Goal: Check status

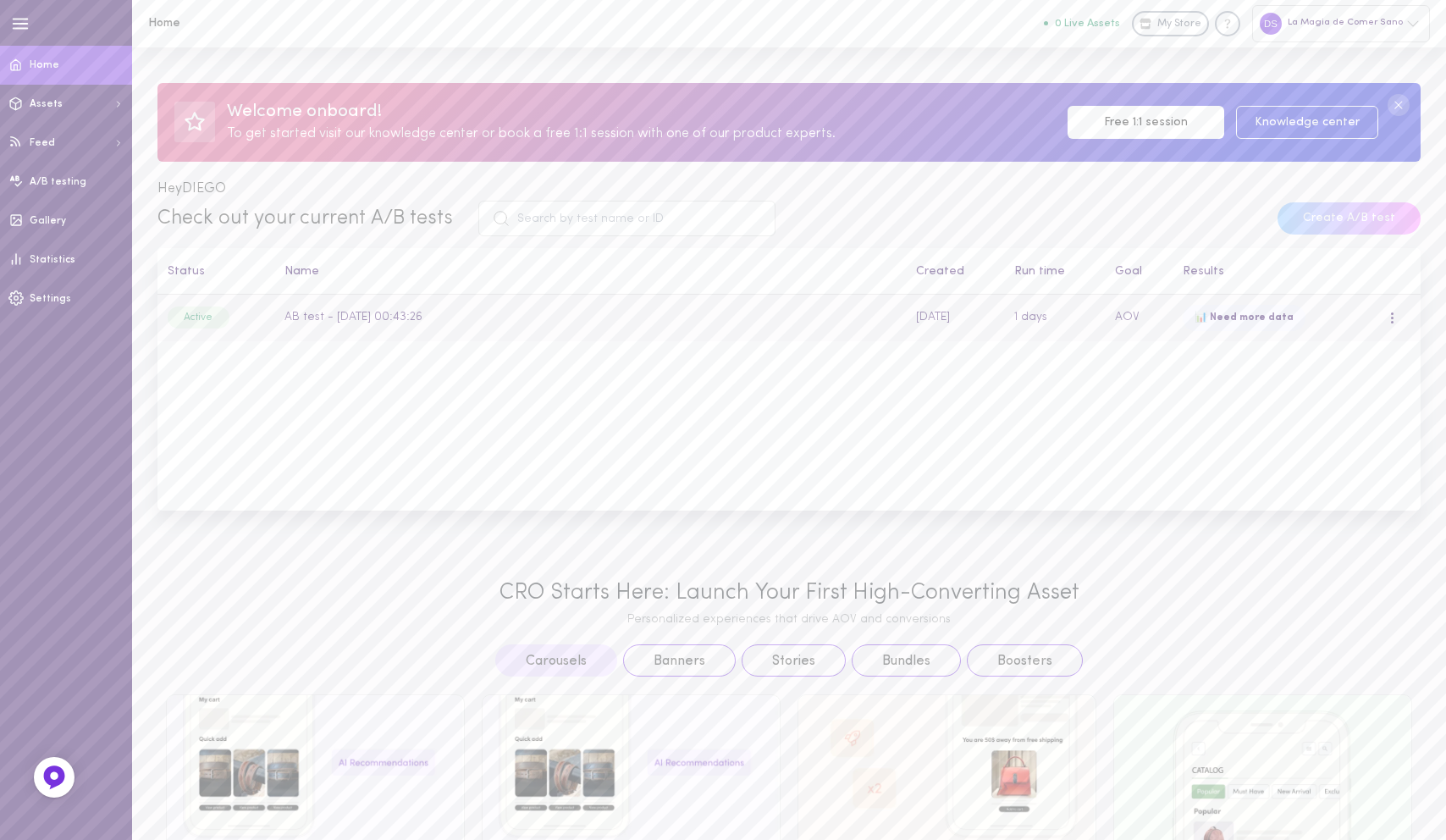
click at [1225, 319] on div "📊 Need more data" at bounding box center [1244, 318] width 123 height 27
click at [1257, 308] on div "📊 Need more data" at bounding box center [1244, 318] width 123 height 27
click at [308, 324] on td "AB test - [DATE] 00:43:26" at bounding box center [590, 318] width 631 height 46
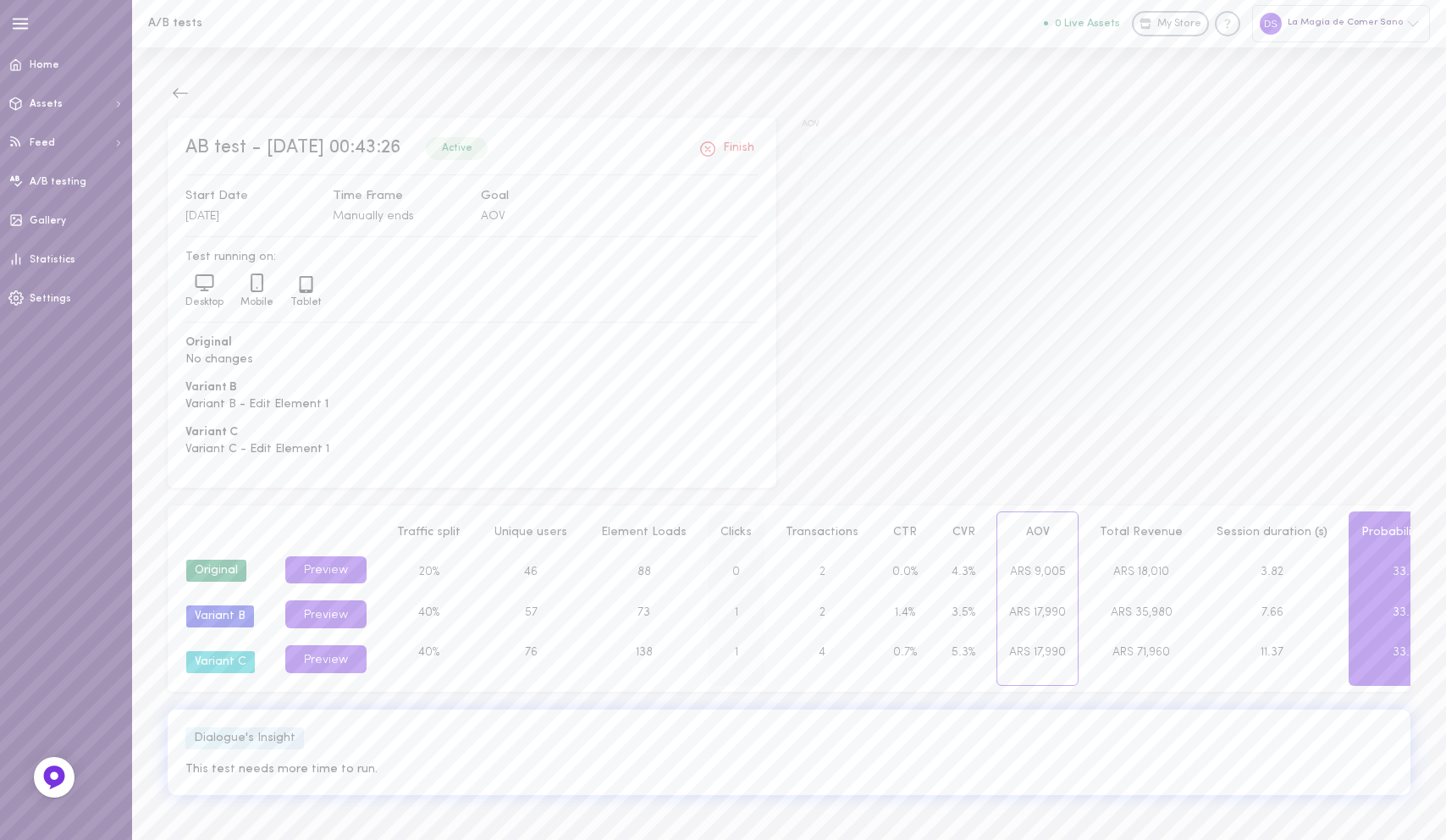
click at [709, 645] on div "1" at bounding box center [736, 652] width 55 height 41
click at [326, 658] on button "Preview" at bounding box center [326, 658] width 81 height 28
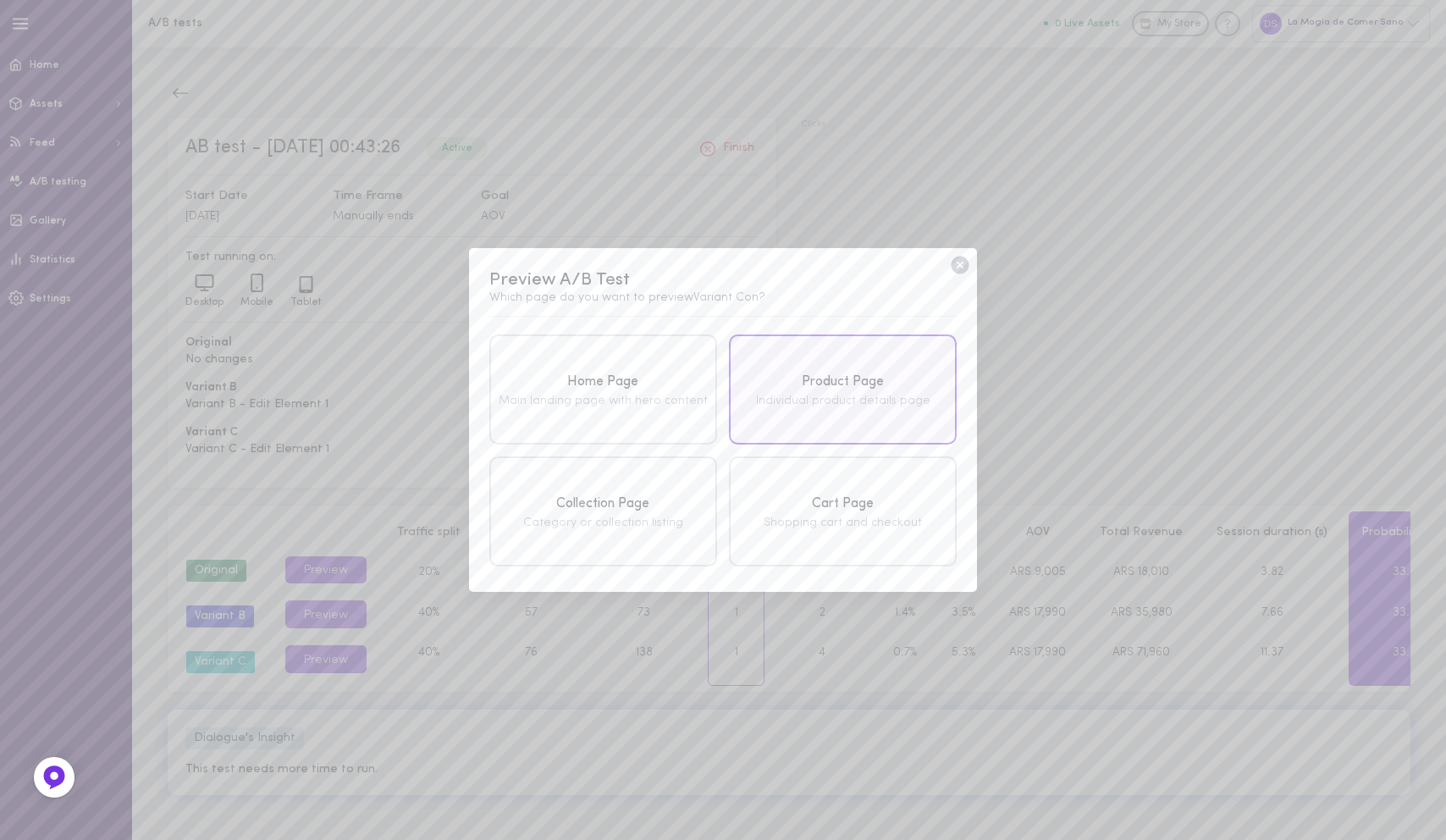
click at [835, 401] on div "Individual product details page" at bounding box center [843, 401] width 218 height 12
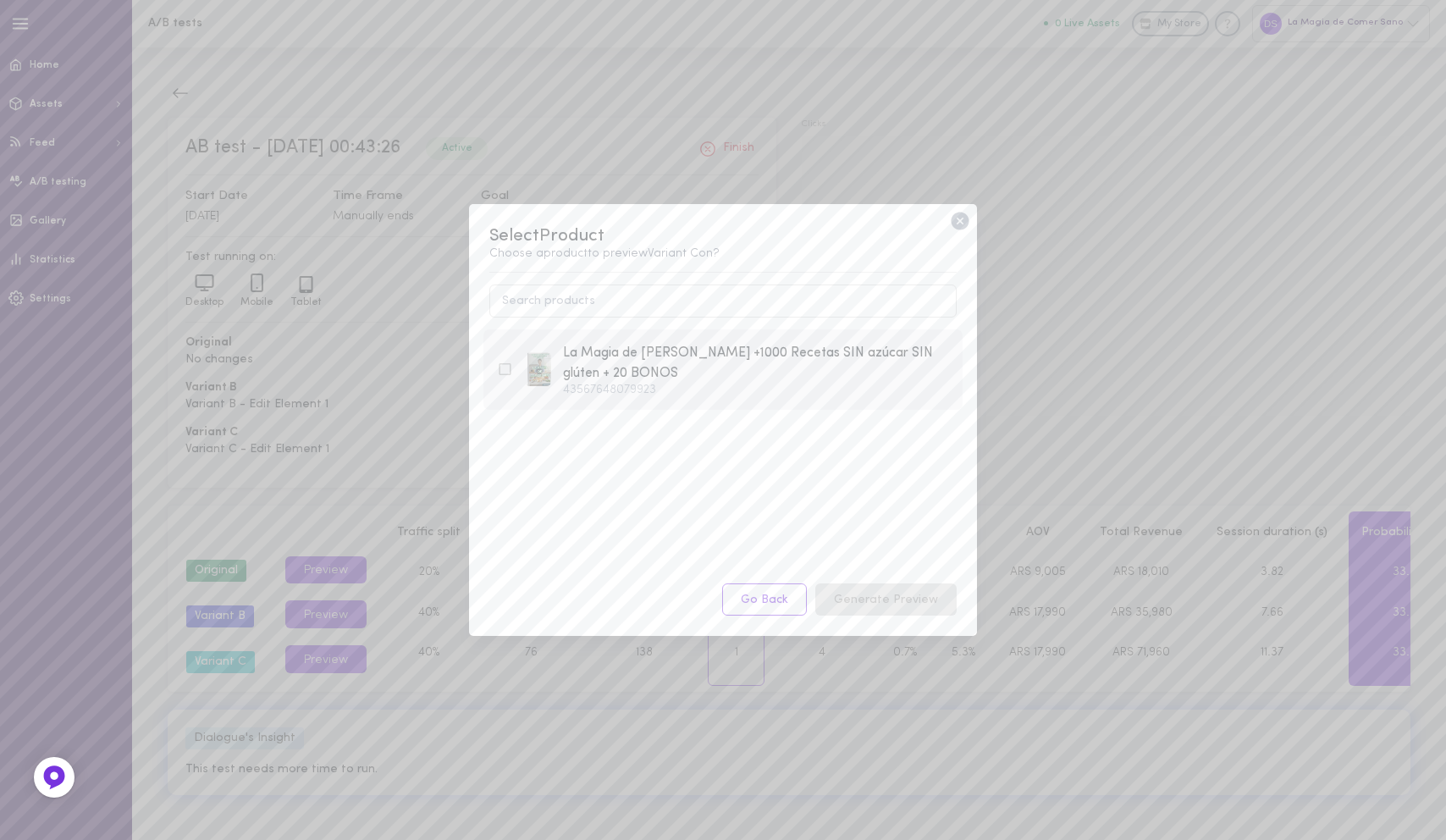
click at [704, 367] on div "La Magia de Comer Sano +1000 Recetas SIN azúcar SIN glúten + 20 BONOS" at bounding box center [755, 363] width 386 height 42
click at [880, 600] on button "Generate Preview" at bounding box center [886, 600] width 141 height 33
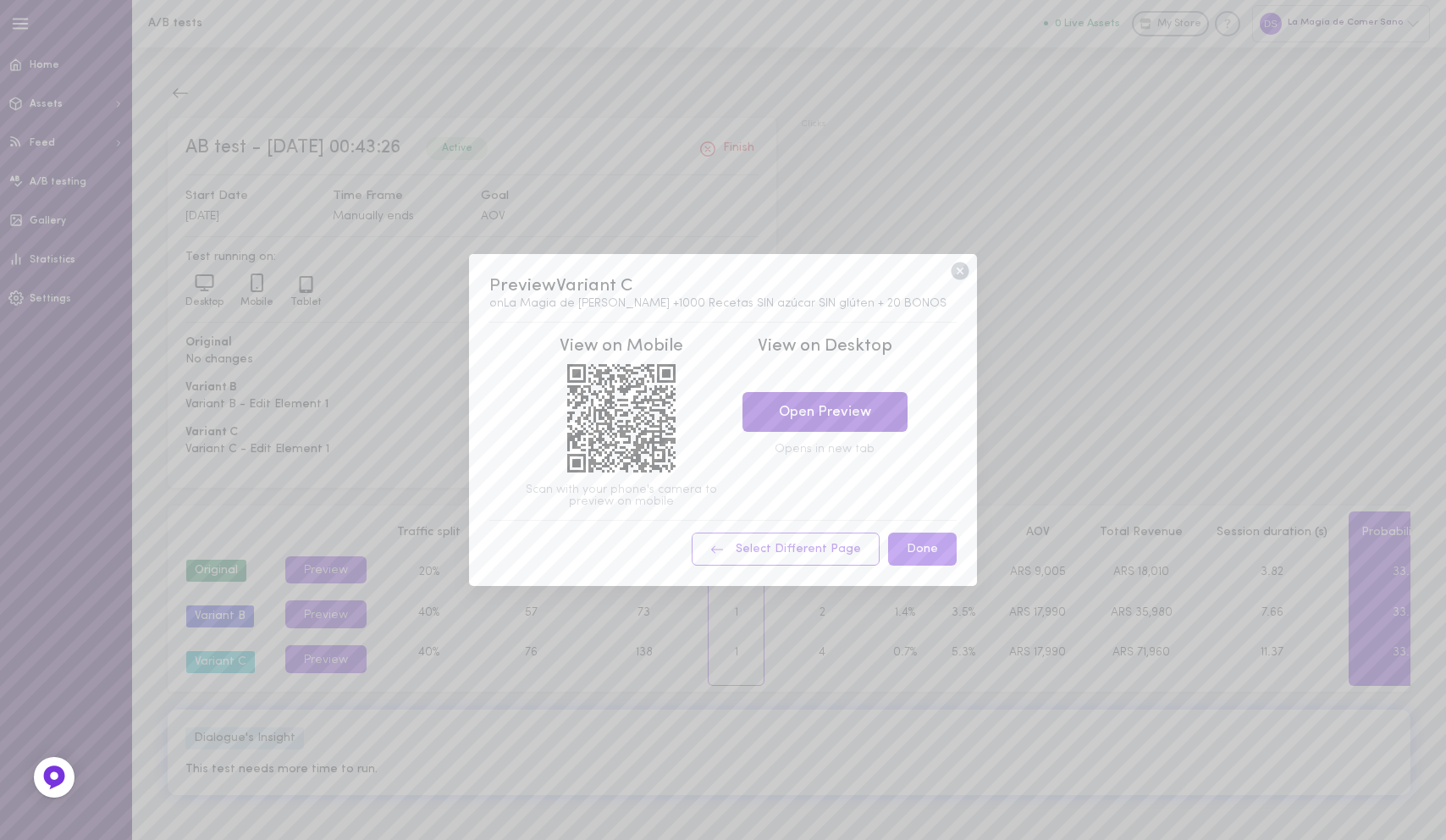
click at [813, 419] on link "Open Preview" at bounding box center [824, 412] width 165 height 40
click at [960, 272] on icon at bounding box center [960, 271] width 22 height 22
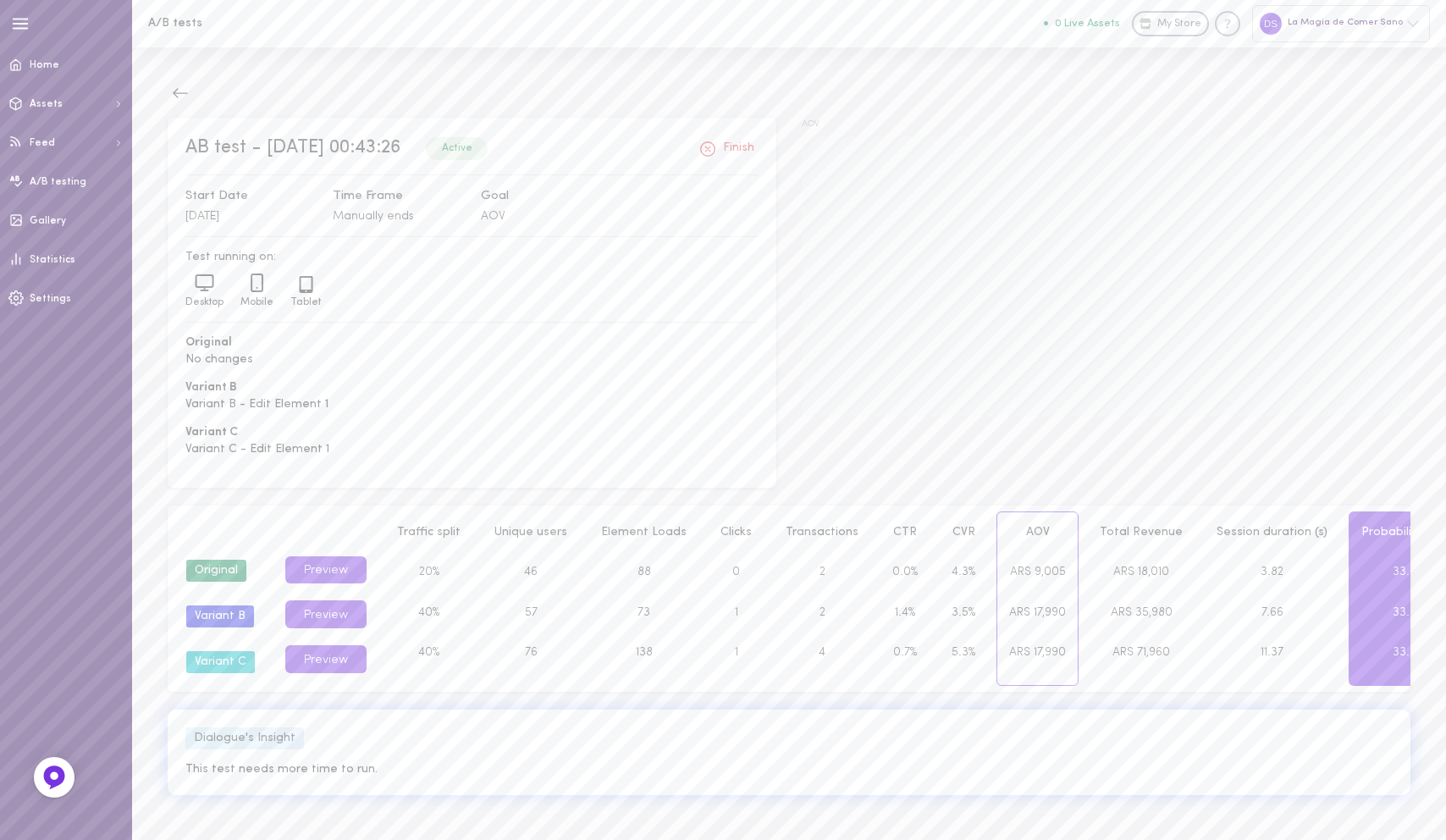
click at [1387, 24] on div "La Magia de Comer Sano" at bounding box center [1341, 23] width 178 height 37
